Goal: Transaction & Acquisition: Download file/media

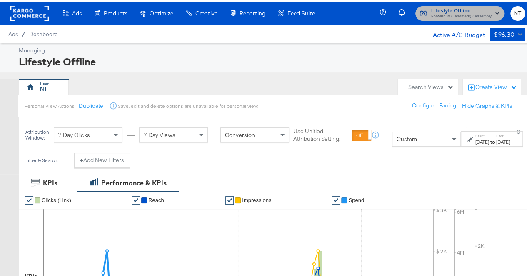
click at [452, 11] on span "Lifestyle Offline" at bounding box center [461, 9] width 60 height 9
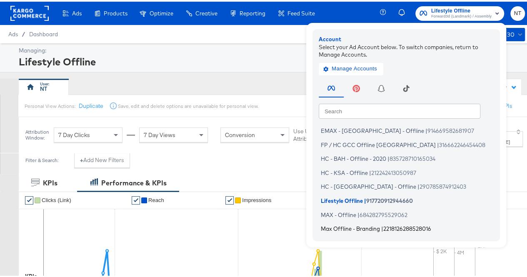
click at [345, 225] on span "Max Offline - Branding" at bounding box center [350, 227] width 59 height 7
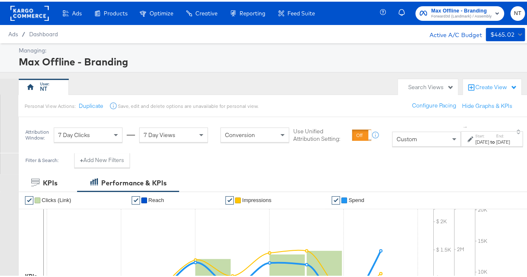
click at [475, 144] on div "Sep 1st 2025" at bounding box center [482, 140] width 14 height 7
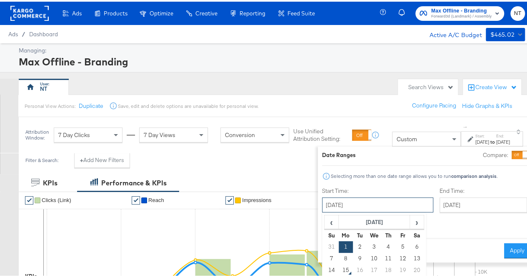
click at [336, 210] on input "September 1st 2025" at bounding box center [377, 203] width 111 height 15
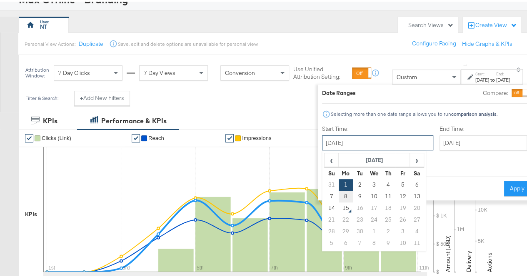
scroll to position [62, 0]
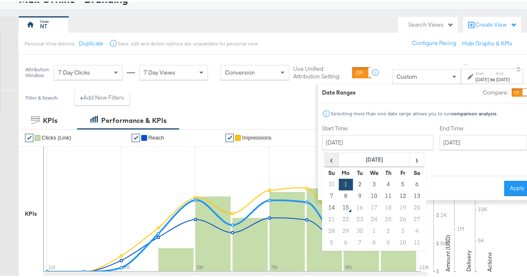
click at [325, 157] on span "‹" at bounding box center [331, 158] width 13 height 12
click at [410, 205] on td "14" at bounding box center [417, 206] width 14 height 12
type input "June 14th 2025"
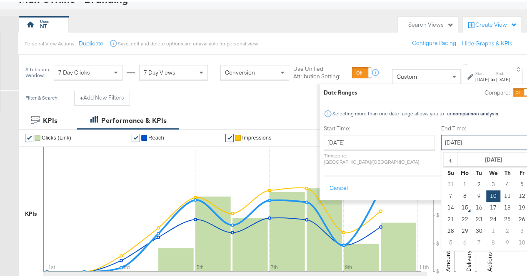
click at [441, 138] on input "September 10th 2025" at bounding box center [484, 140] width 87 height 15
click at [443, 205] on td "14" at bounding box center [450, 206] width 14 height 12
type input "September 14th 2025"
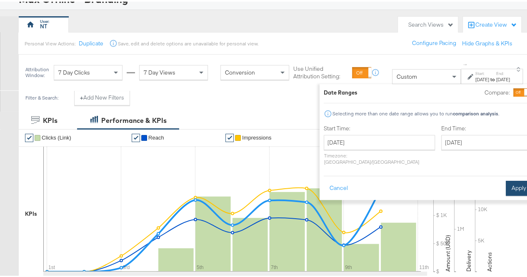
click at [506, 179] on button "Apply" at bounding box center [519, 186] width 26 height 15
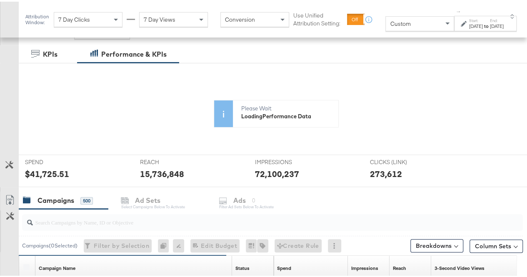
scroll to position [222, 0]
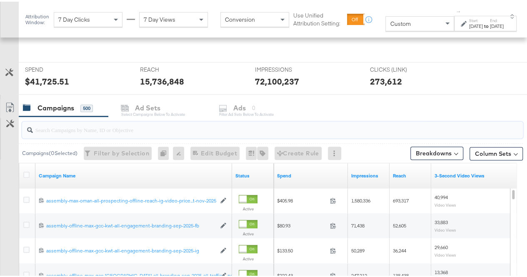
click at [89, 127] on input "search" at bounding box center [256, 125] width 446 height 16
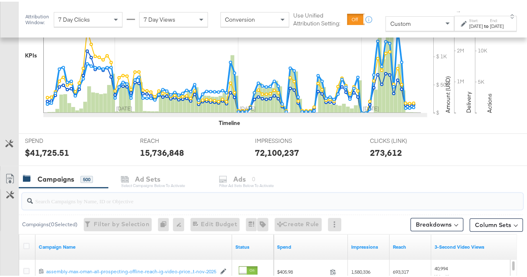
scroll to position [293, 0]
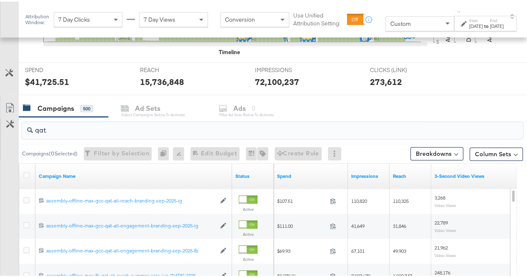
click at [35, 127] on input "qat" at bounding box center [256, 125] width 446 height 16
type input "-qat"
click at [8, 187] on div "Customize KPIs Export as CSV" at bounding box center [9, 246] width 19 height 296
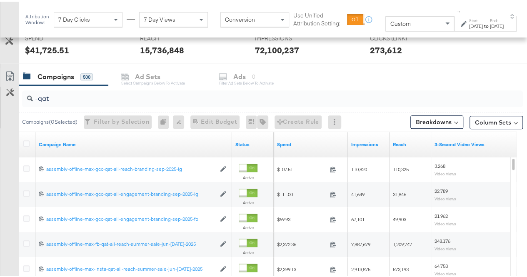
scroll to position [322, 0]
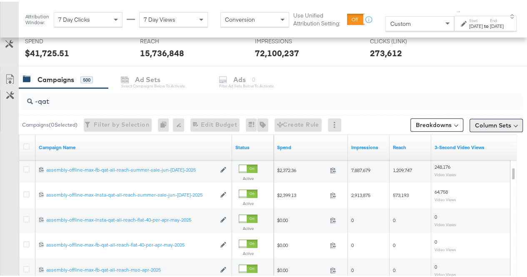
click at [502, 127] on button "Column Sets" at bounding box center [496, 123] width 53 height 13
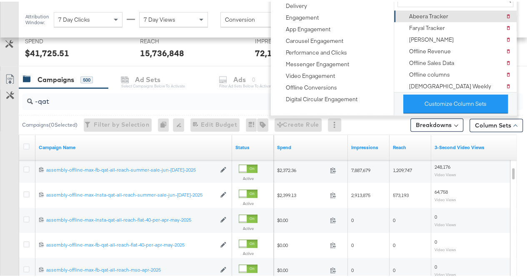
click at [438, 14] on div "Abeera Tracker" at bounding box center [428, 15] width 39 height 8
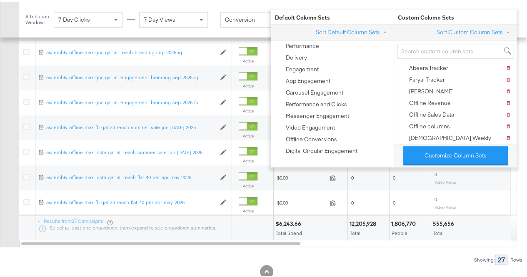
scroll to position [442, 0]
click at [7, 192] on div "Customize KPIs Export as CSV" at bounding box center [9, 97] width 19 height 296
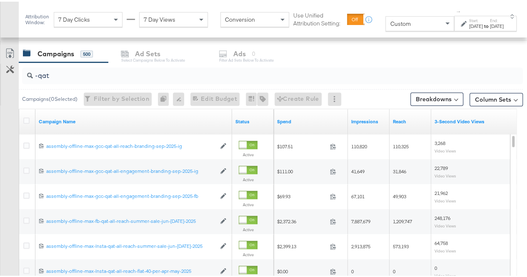
scroll to position [345, 0]
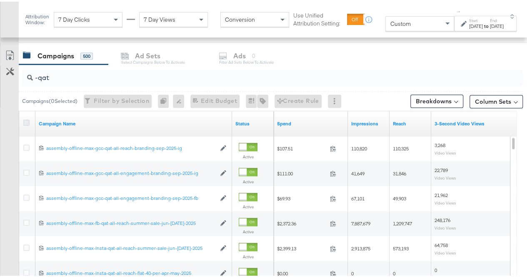
click at [27, 120] on icon at bounding box center [26, 121] width 6 height 6
click at [0, 0] on input "checkbox" at bounding box center [0, 0] width 0 height 0
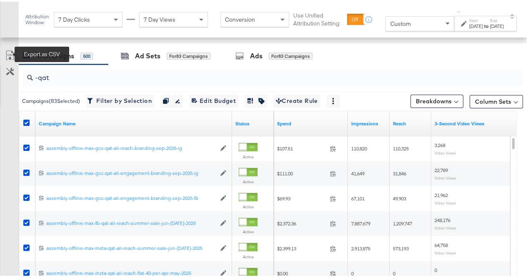
click at [5, 52] on icon at bounding box center [10, 54] width 10 height 10
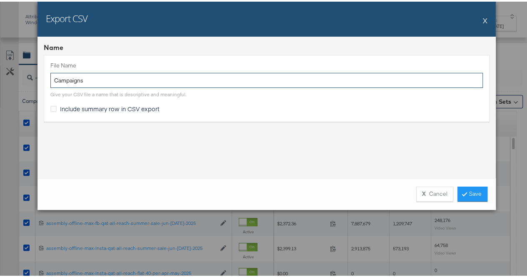
click at [89, 80] on input "Campaigns" at bounding box center [266, 78] width 432 height 15
type input "Max Qat"
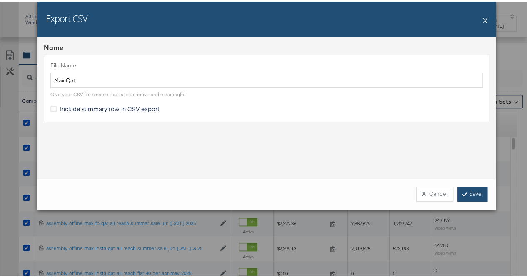
click at [460, 191] on link "Save" at bounding box center [472, 192] width 30 height 15
